Goal: Task Accomplishment & Management: Manage account settings

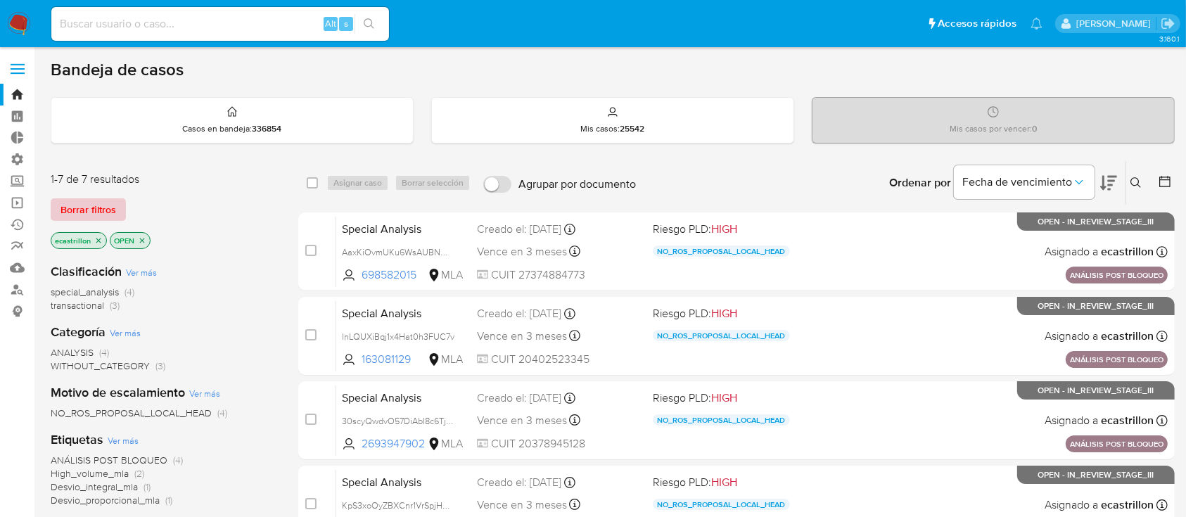
click at [96, 205] on span "Borrar filtros" at bounding box center [88, 210] width 56 height 20
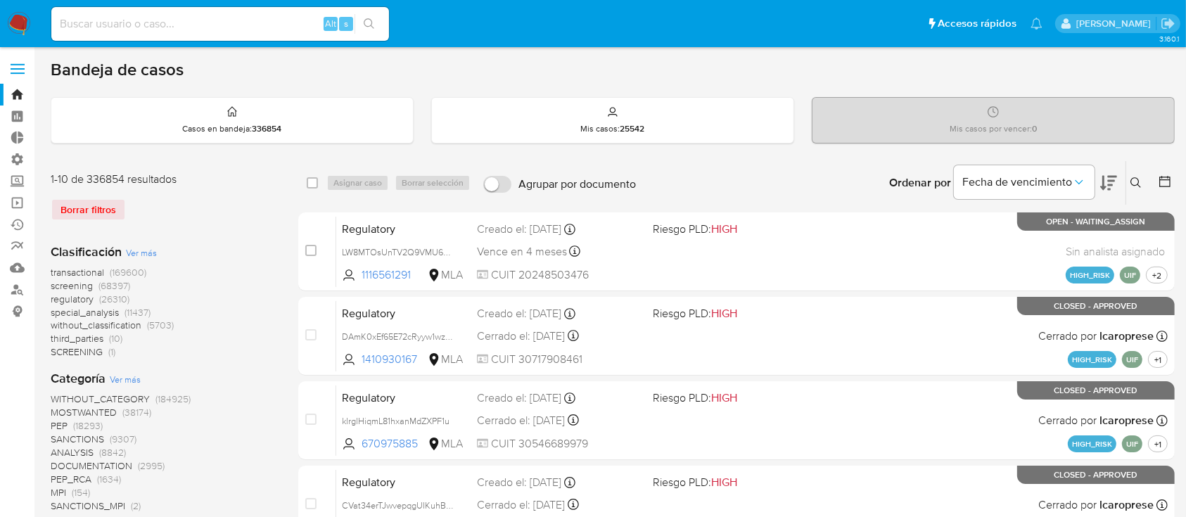
scroll to position [6, 0]
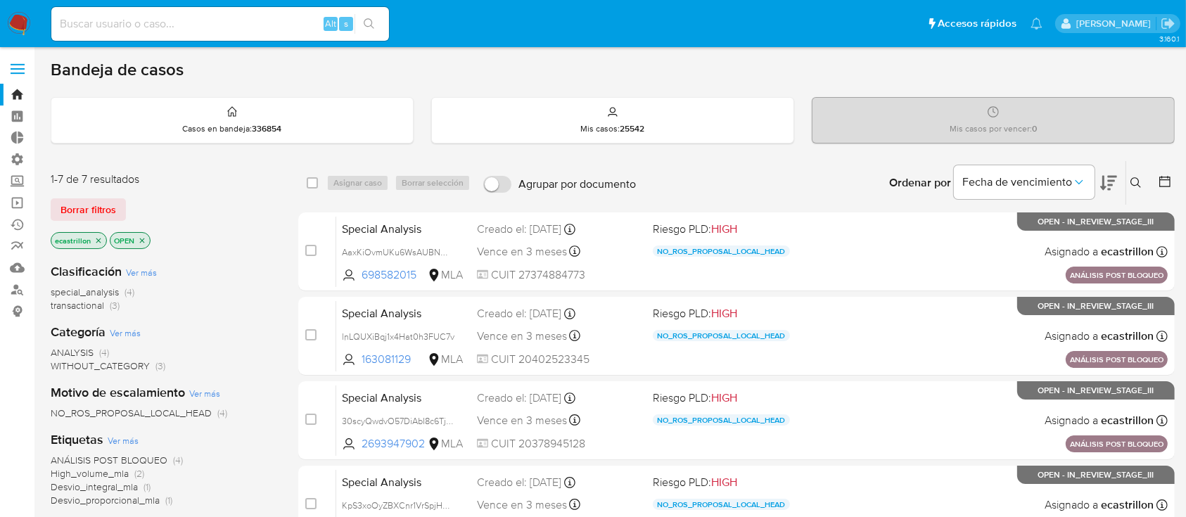
click at [89, 193] on div "1-7 de 7 resultados Borrar filtros ecastrillon OPEN" at bounding box center [163, 212] width 225 height 80
click at [94, 213] on span "Borrar filtros" at bounding box center [88, 210] width 56 height 20
